Goal: Task Accomplishment & Management: Use online tool/utility

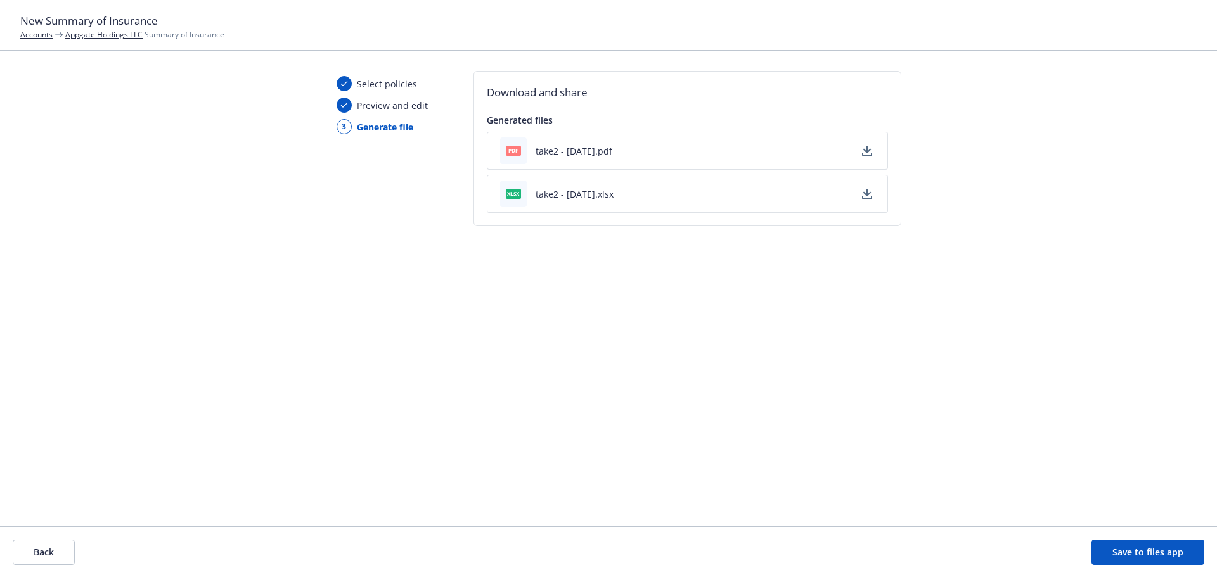
click at [53, 543] on button "Back" at bounding box center [44, 552] width 62 height 25
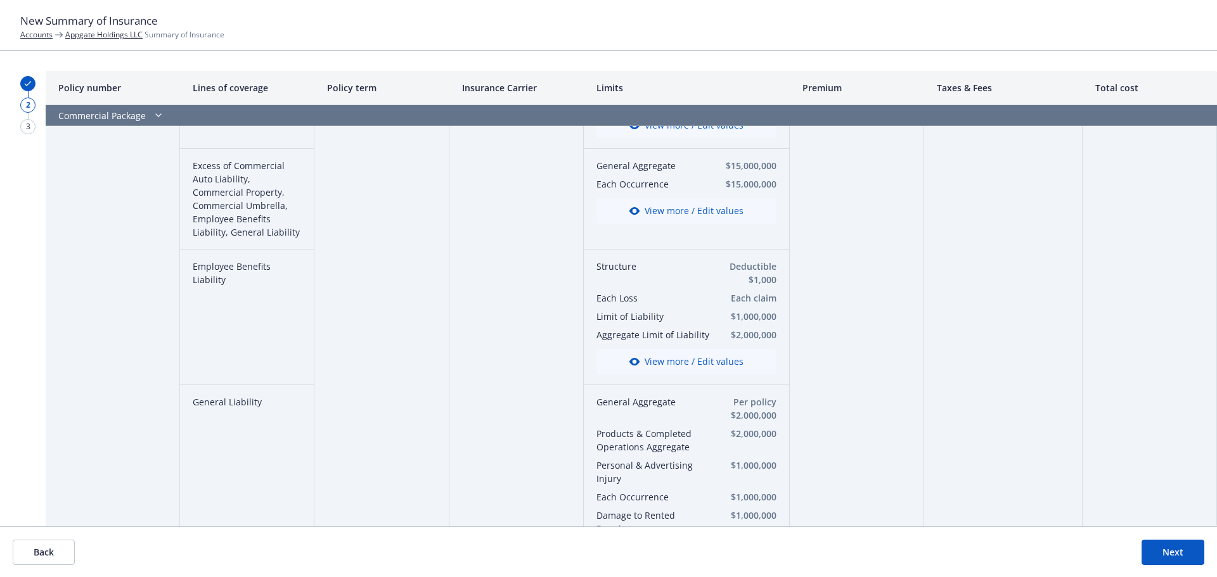
scroll to position [570, 0]
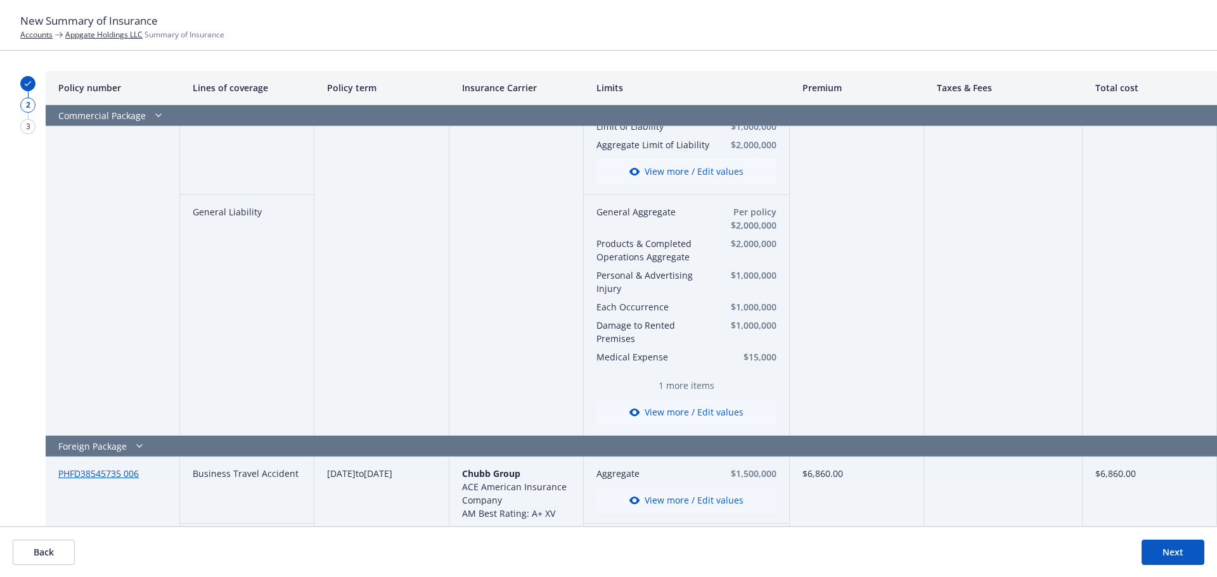
click at [682, 411] on button "View more / Edit values" at bounding box center [686, 412] width 180 height 25
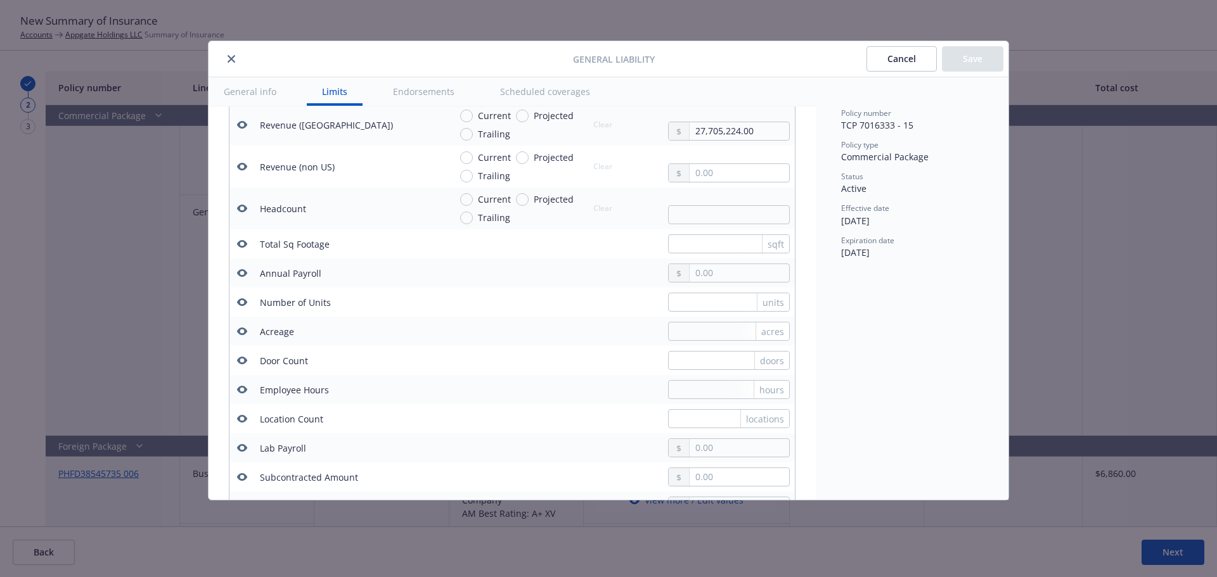
scroll to position [861, 0]
